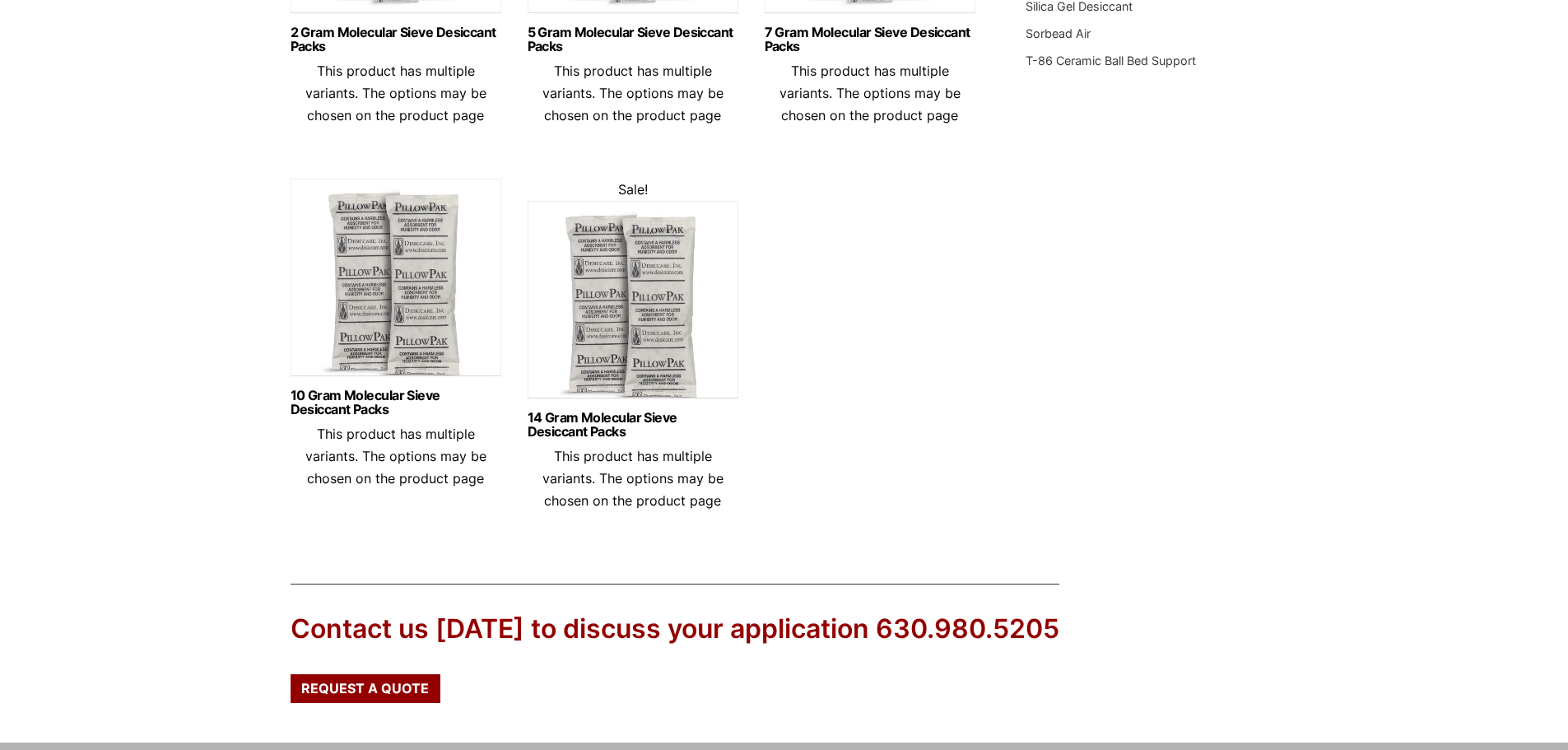
scroll to position [905, 0]
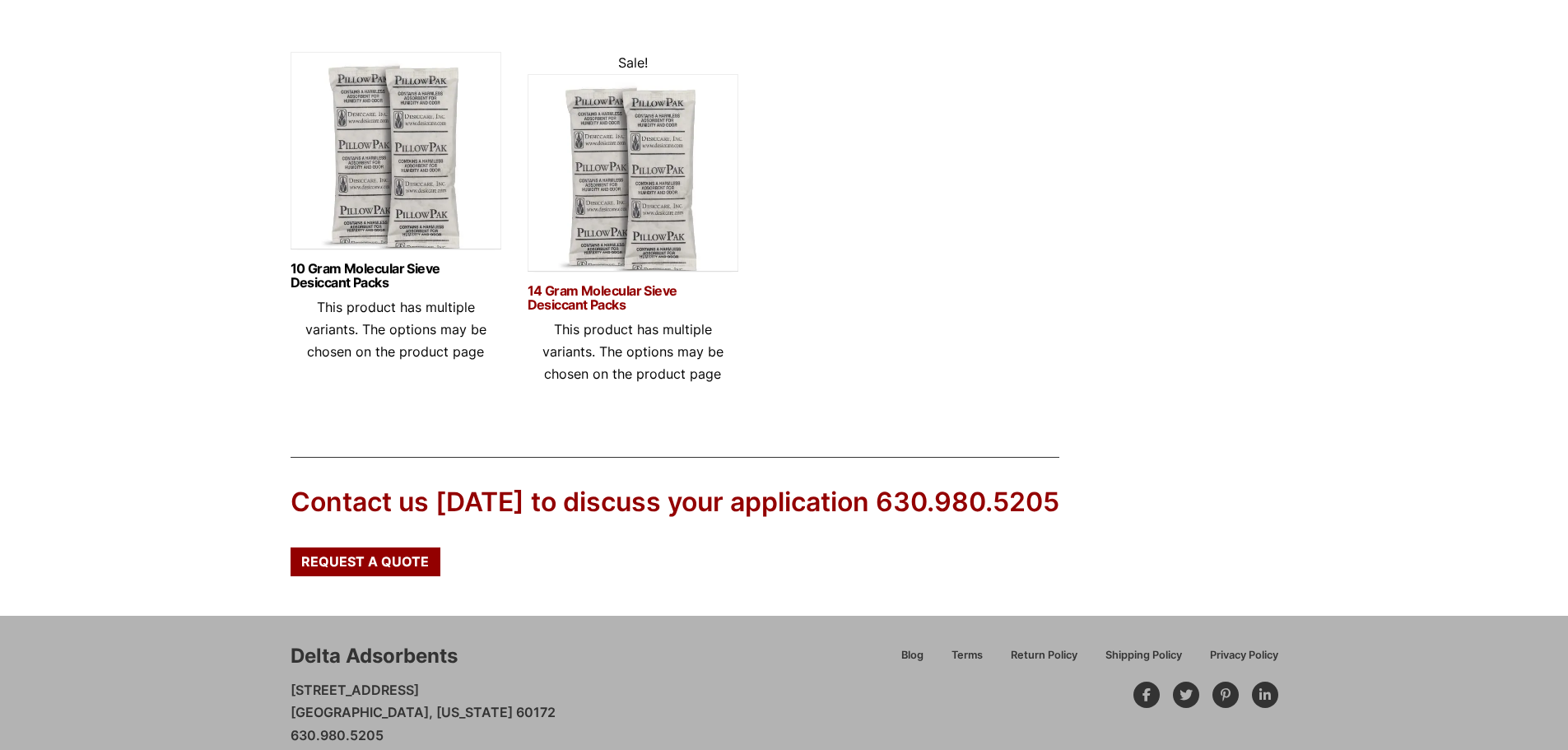
click at [544, 288] on link "14 Gram Molecular Sieve Desiccant Packs" at bounding box center [632, 298] width 210 height 28
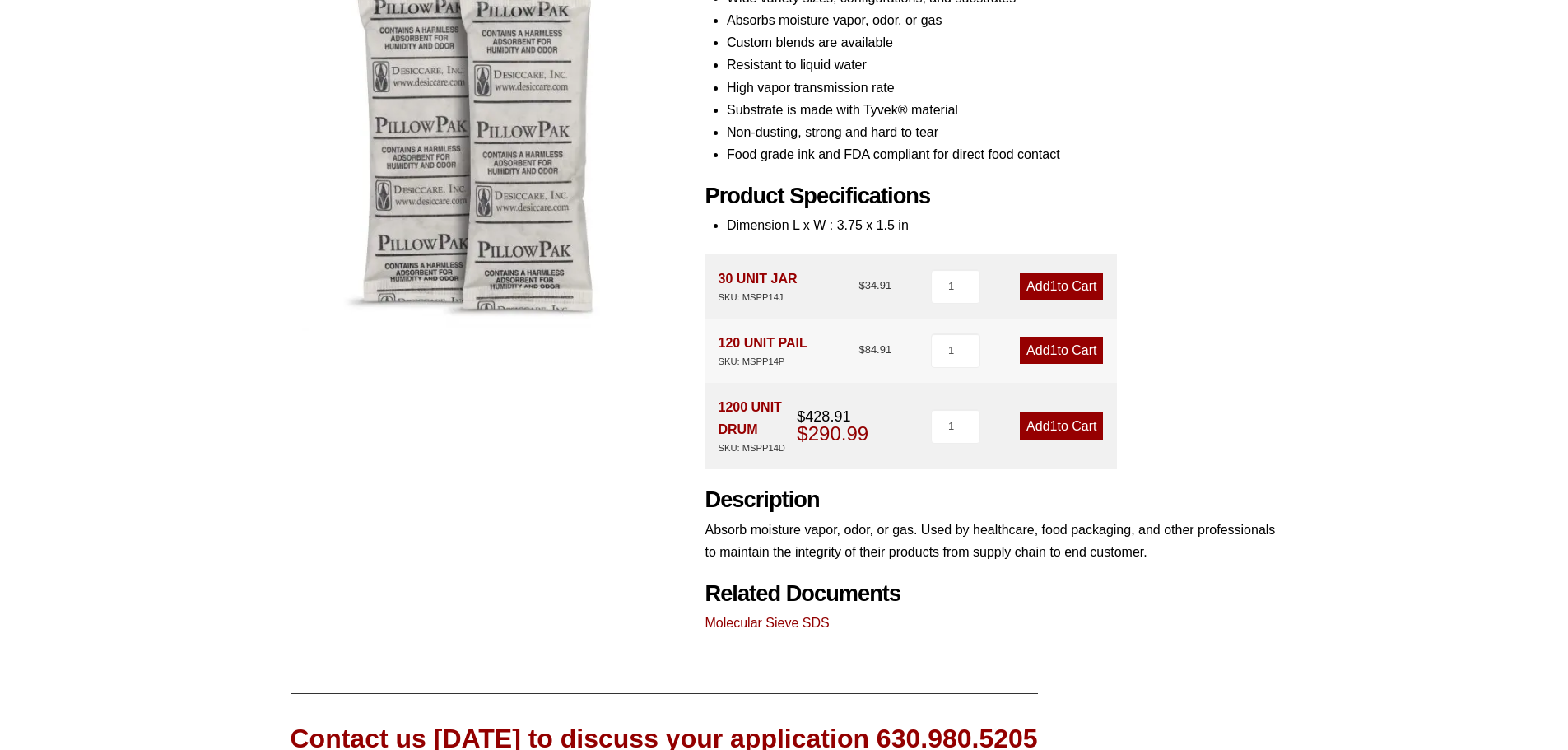
scroll to position [247, 0]
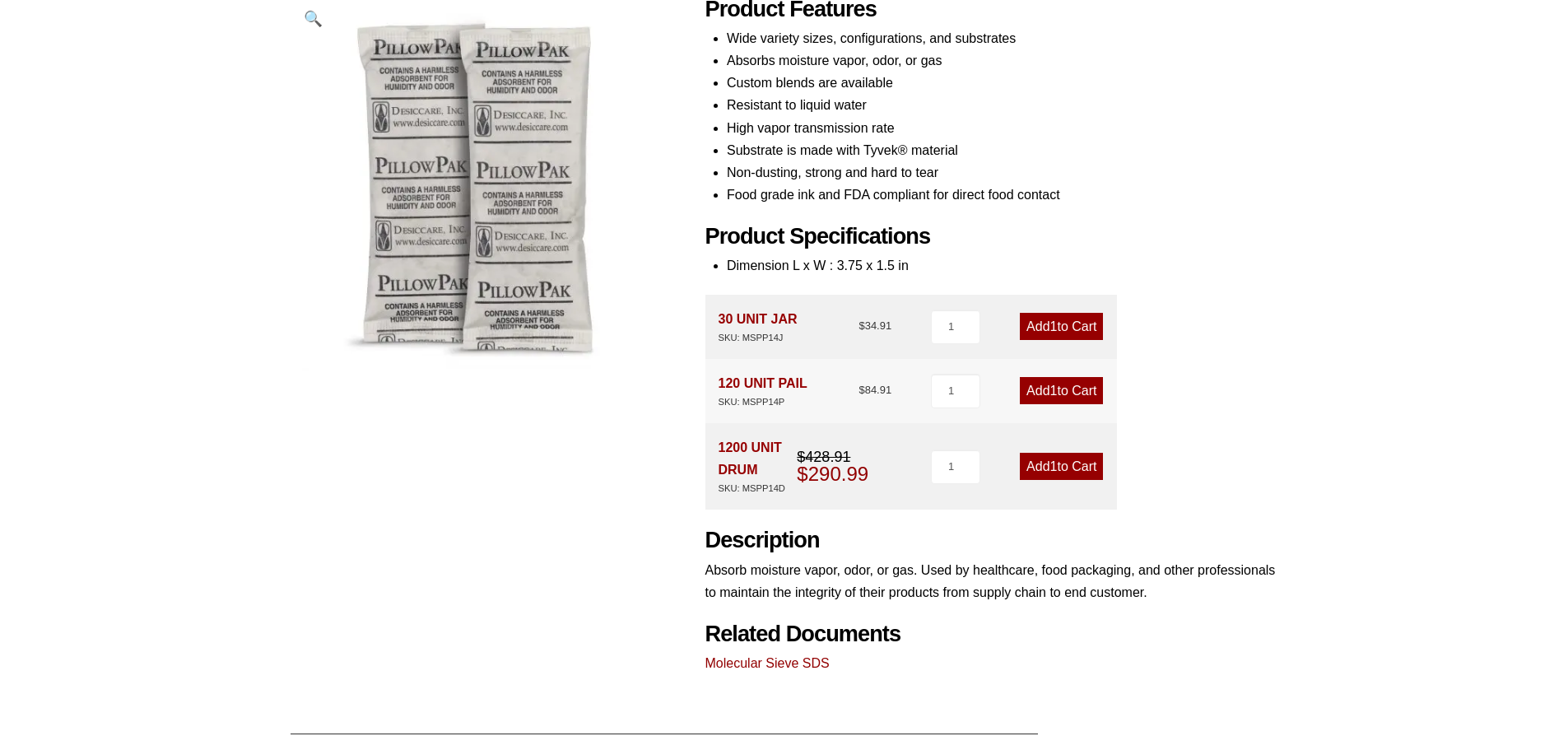
click at [874, 146] on li "Substrate is made with Tyvek® material" at bounding box center [1003, 150] width 551 height 22
click at [1115, 170] on li "Non-dusting, strong and hard to tear" at bounding box center [1003, 173] width 551 height 22
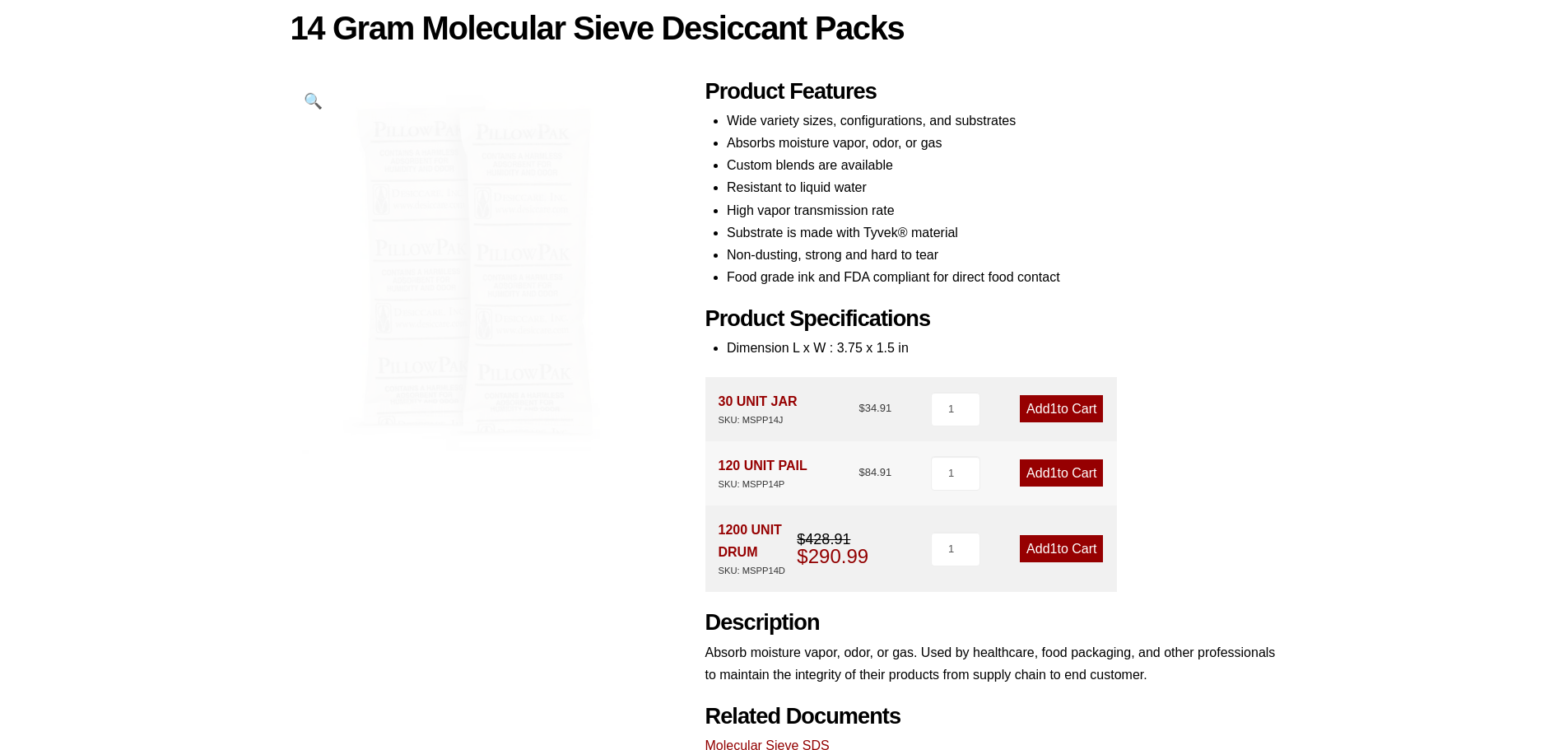
scroll to position [156, 0]
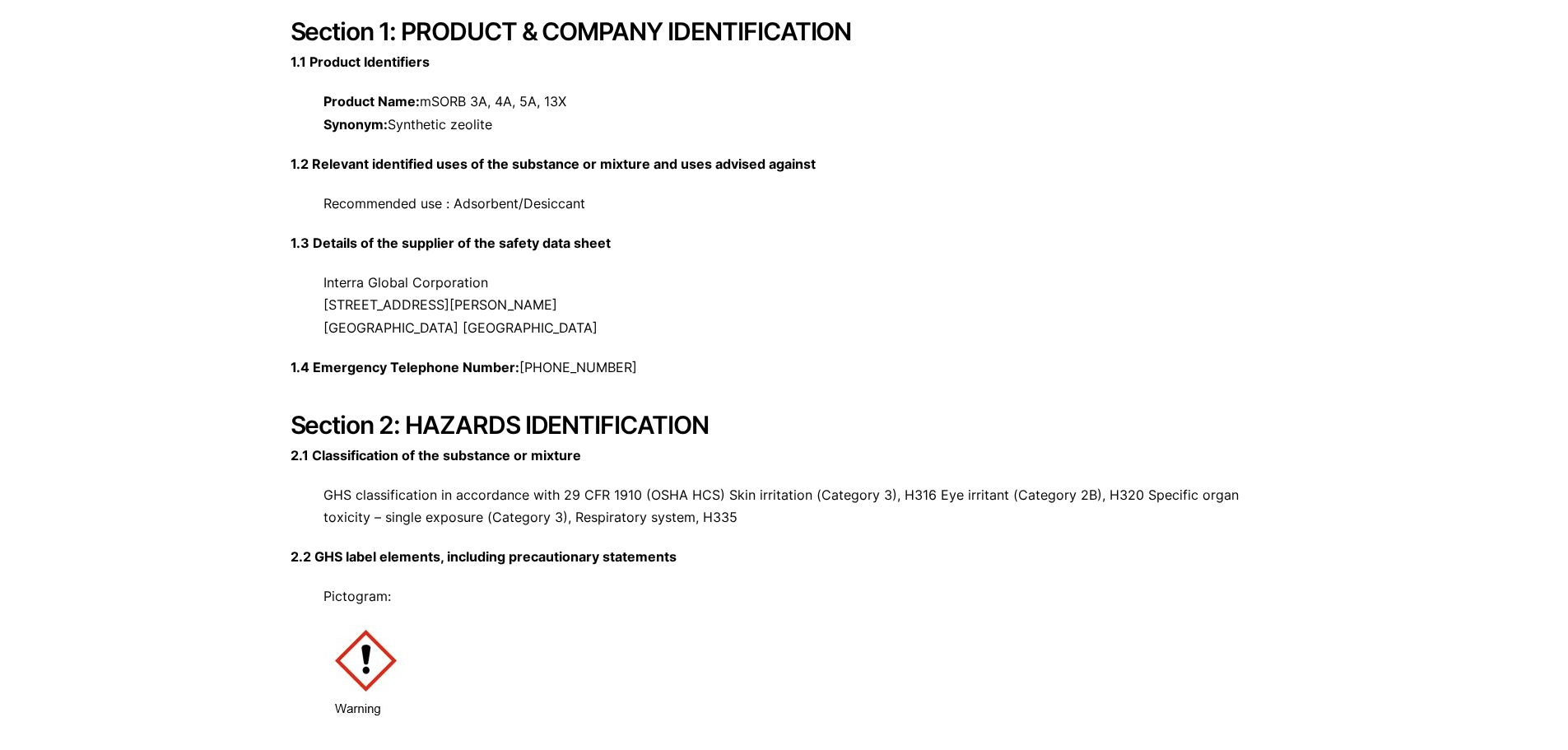
scroll to position [247, 0]
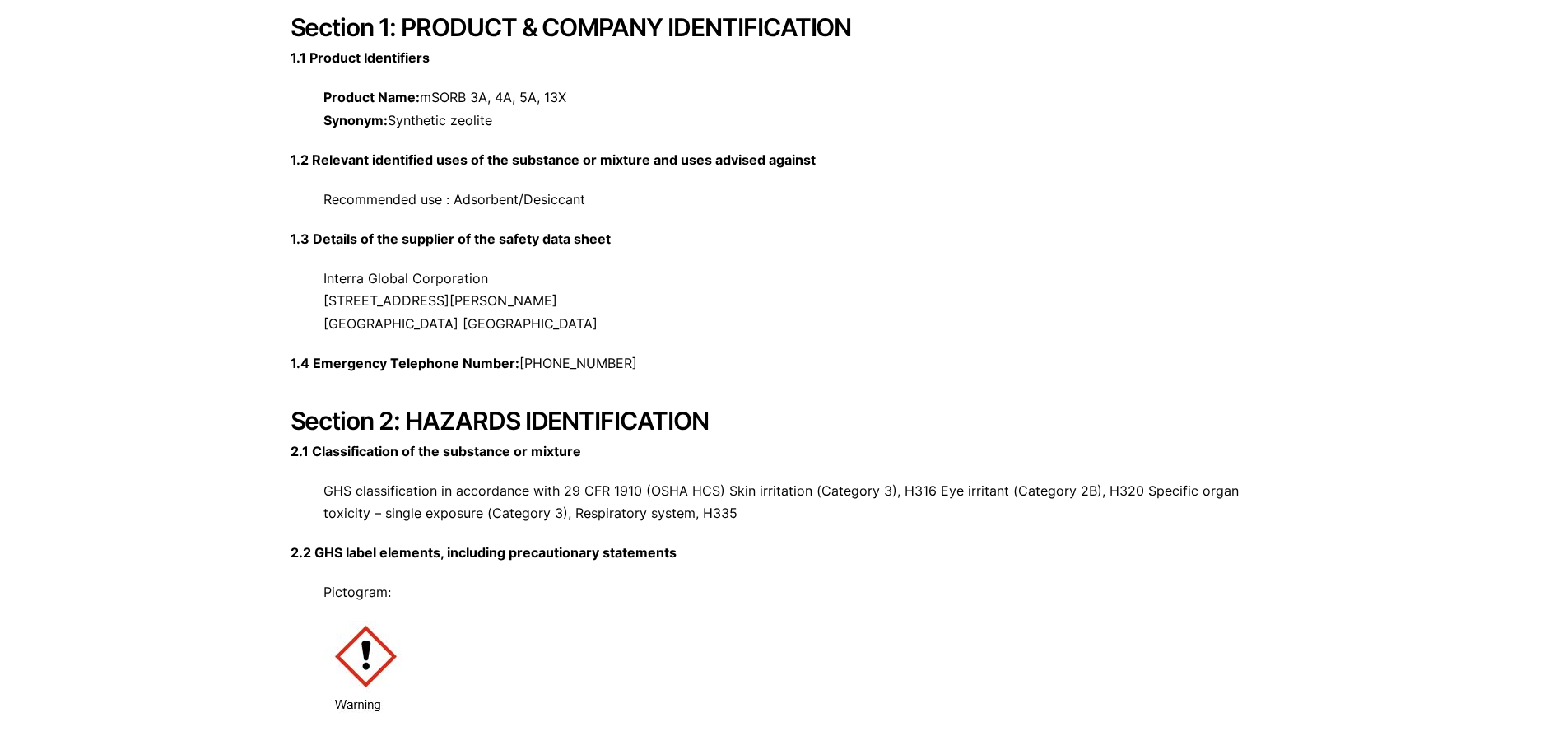
click at [469, 123] on p "Product Name: mSORB 3A, 4A, 5A, 13X Synonym: Synthetic zeolite" at bounding box center [784, 108] width 988 height 44
click at [990, 130] on p "Product Name: mSORB 3A, 4A, 5A, 13X Synonym: Synthetic zeolite" at bounding box center [784, 108] width 988 height 44
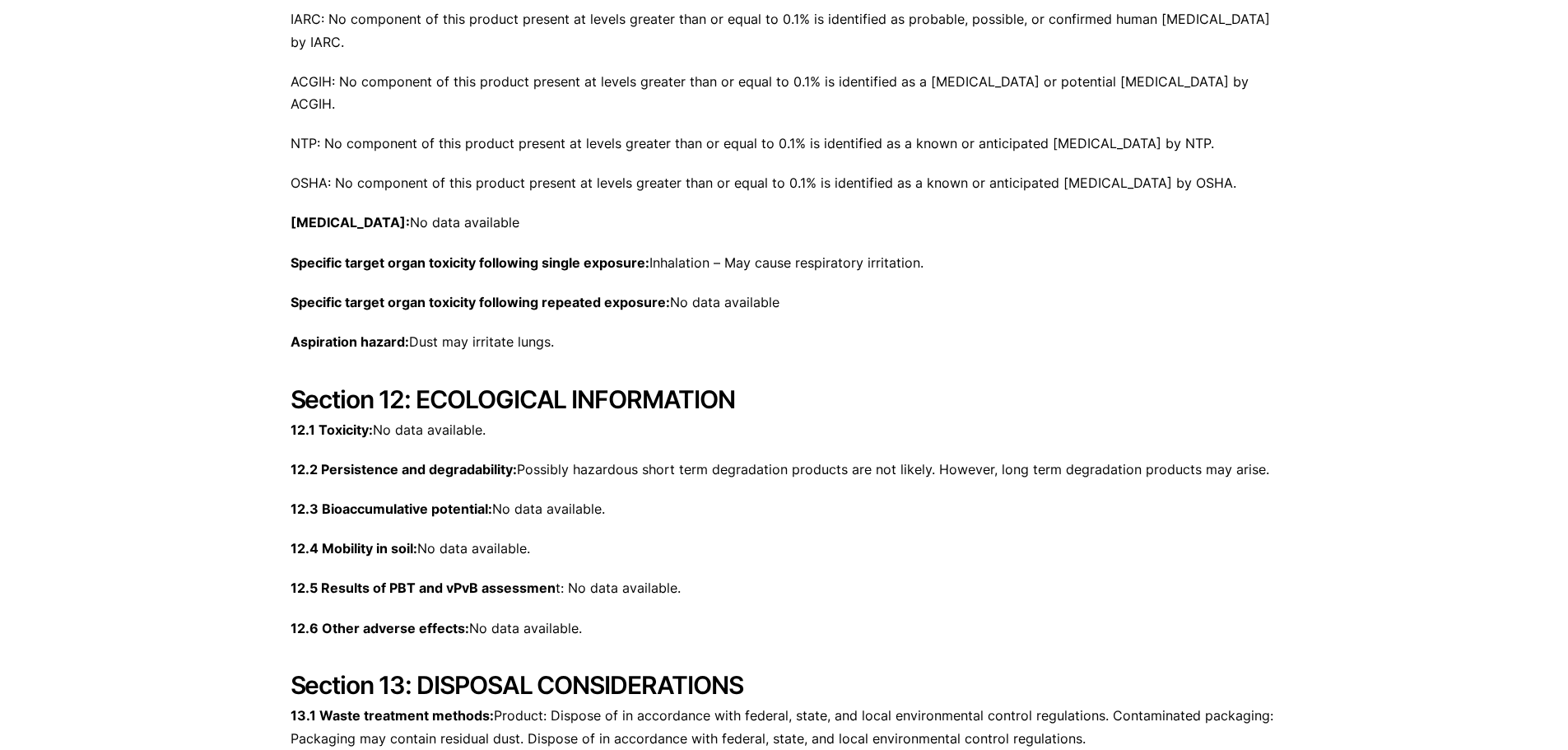
scroll to position [4692, 0]
